Goal: Check status: Check status

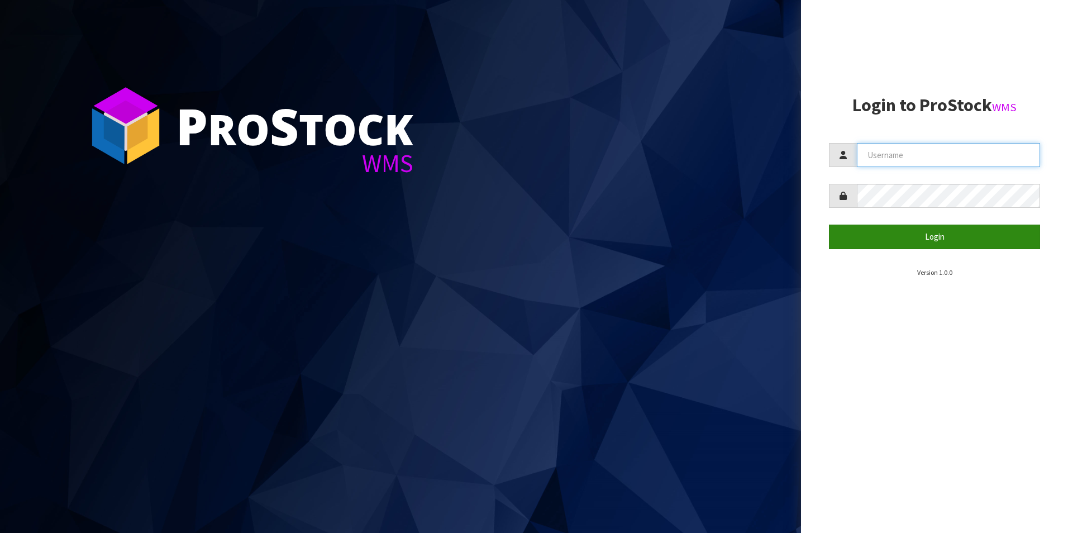
type input "OKAB"
click at [874, 230] on button "Login" at bounding box center [934, 237] width 211 height 24
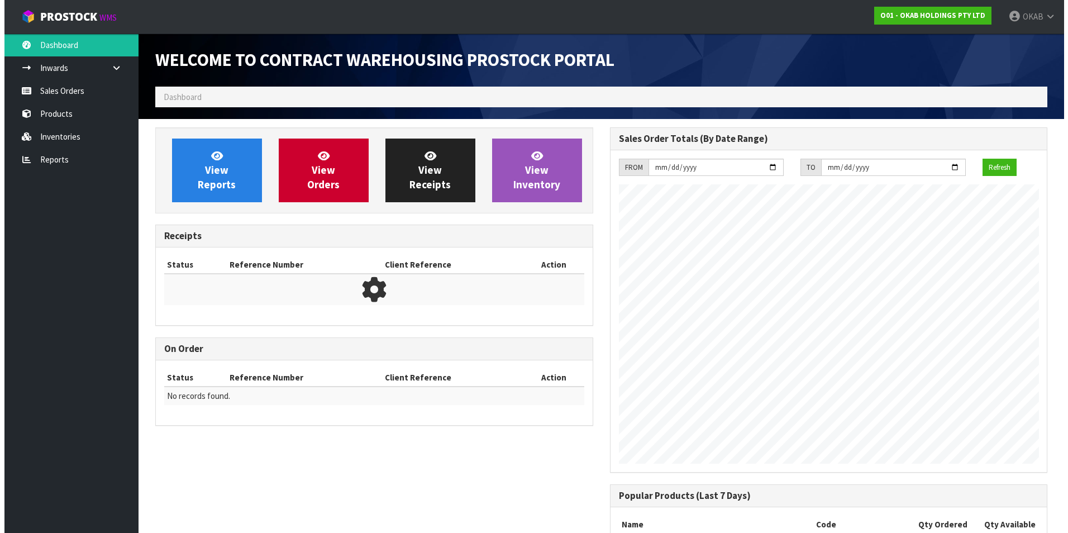
scroll to position [511, 454]
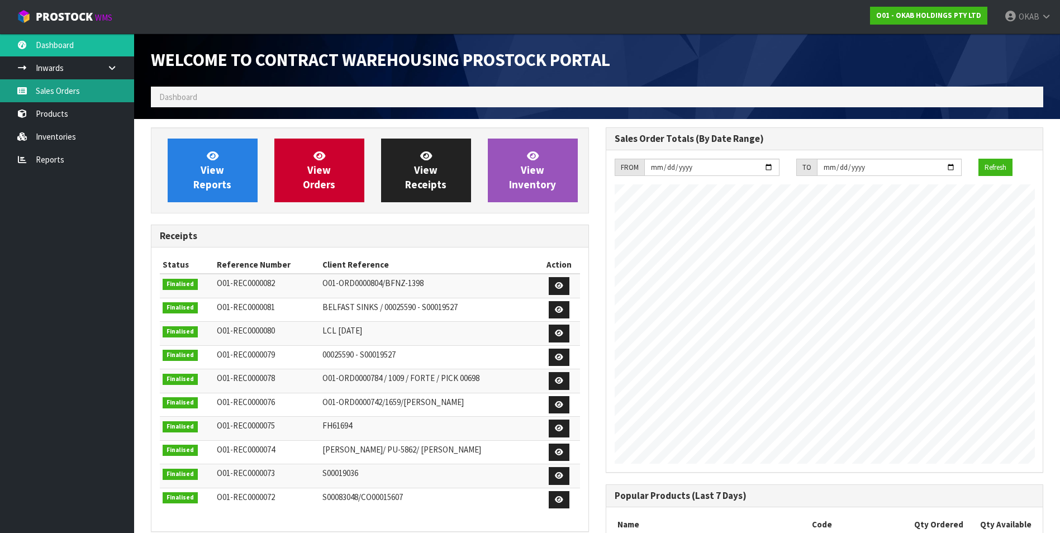
click at [62, 93] on link "Sales Orders" at bounding box center [67, 90] width 134 height 23
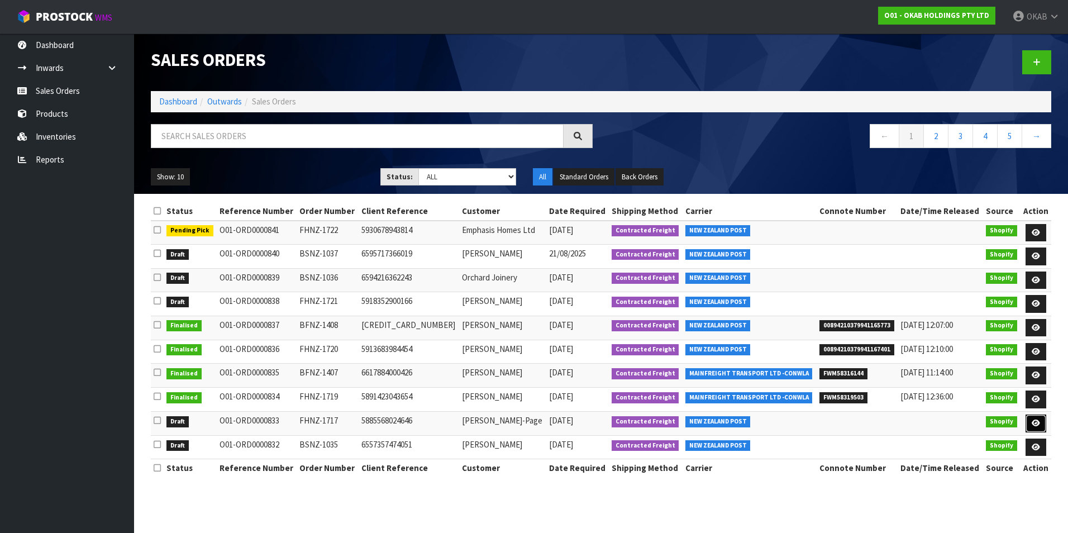
click at [1039, 424] on icon at bounding box center [1036, 422] width 8 height 7
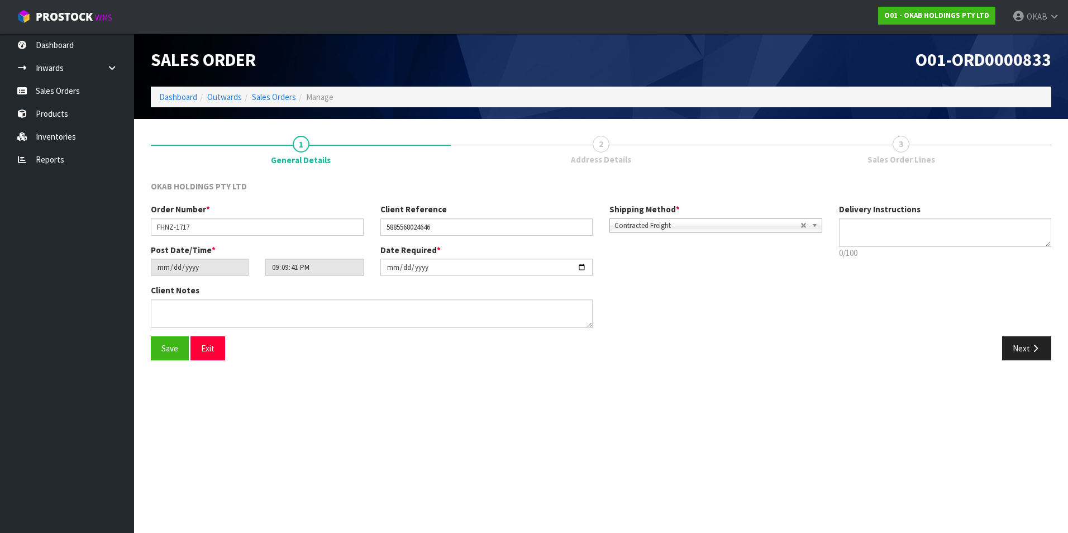
click at [590, 151] on link "2 Address Details" at bounding box center [601, 149] width 300 height 44
click at [597, 151] on span "2" at bounding box center [601, 144] width 17 height 17
click at [67, 87] on link "Sales Orders" at bounding box center [67, 90] width 134 height 23
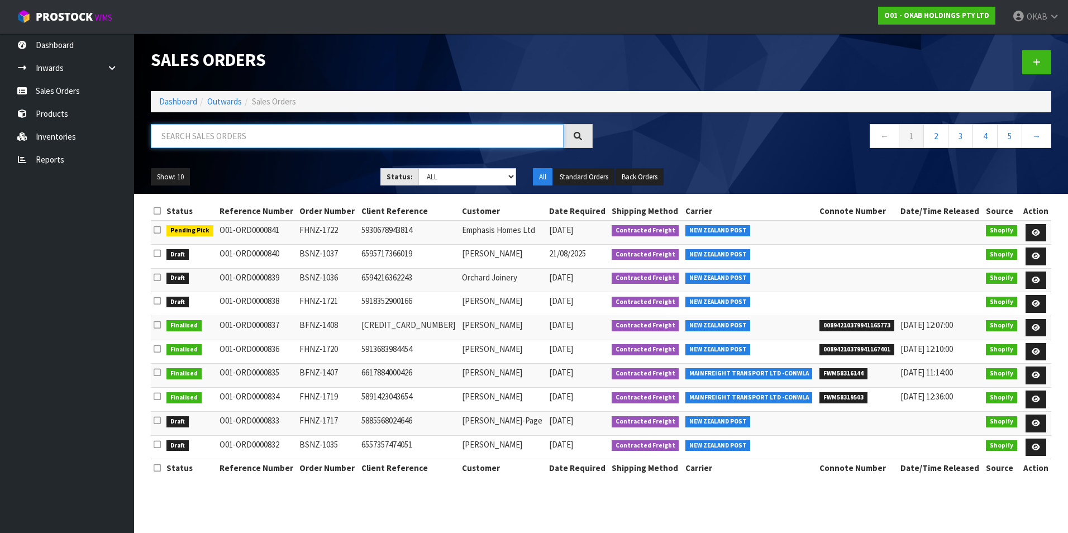
click at [322, 140] on input "text" at bounding box center [357, 136] width 413 height 24
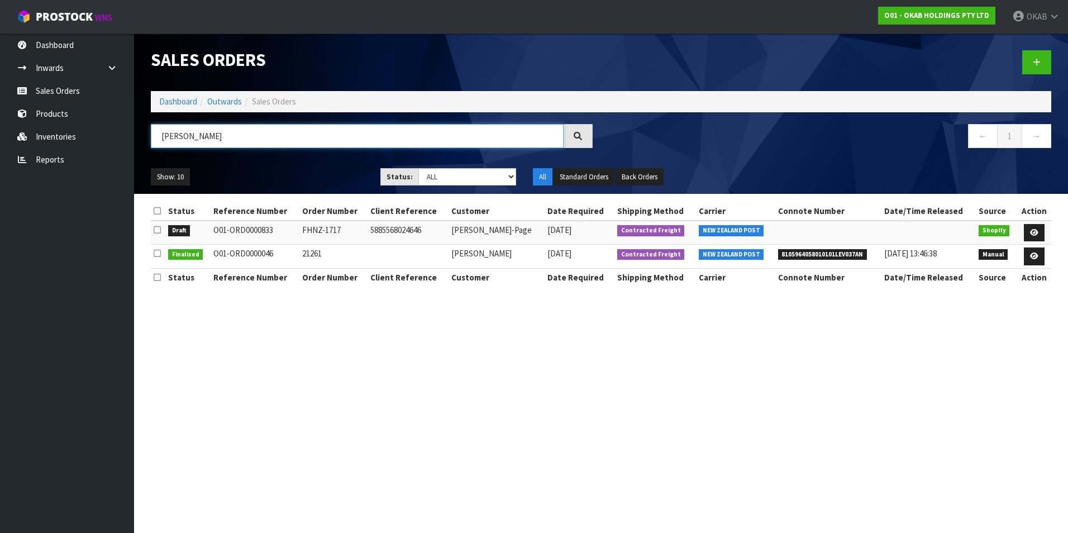
drag, startPoint x: 225, startPoint y: 146, endPoint x: 150, endPoint y: 146, distance: 74.9
click at [150, 146] on div "SHELLEY" at bounding box center [371, 140] width 459 height 32
type input "1718"
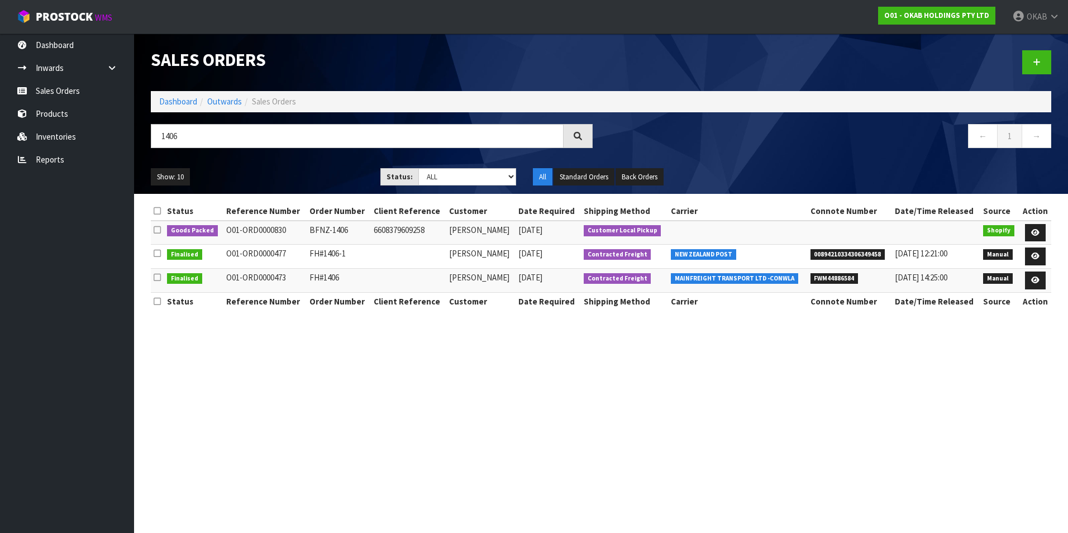
drag, startPoint x: 194, startPoint y: 140, endPoint x: 153, endPoint y: 140, distance: 40.8
click at [153, 140] on input "1406" at bounding box center [357, 136] width 413 height 24
type input "1715"
